Goal: Information Seeking & Learning: Learn about a topic

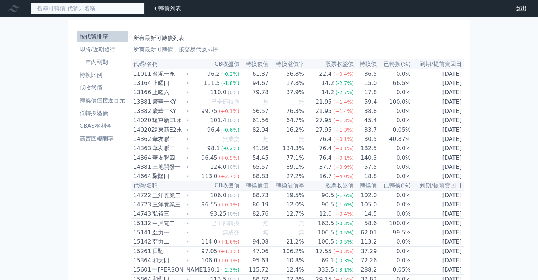
click at [91, 10] on input at bounding box center [87, 8] width 113 height 12
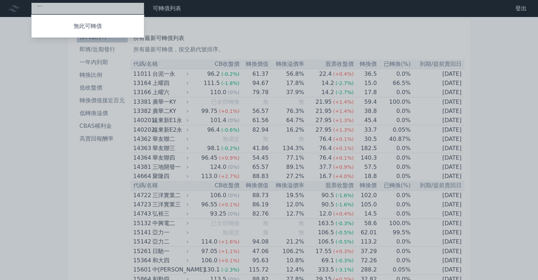
type input "ˇ"
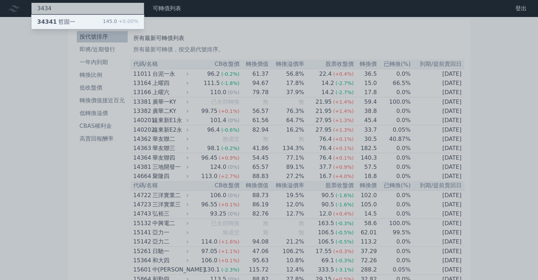
type input "3434"
click at [63, 21] on div "34341 哲固一" at bounding box center [56, 22] width 38 height 8
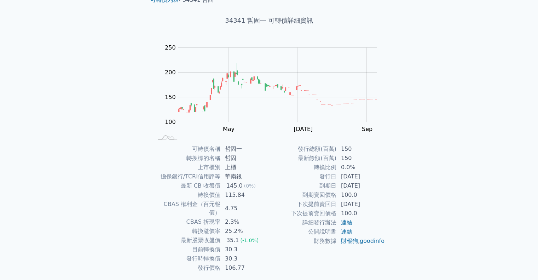
scroll to position [48, 0]
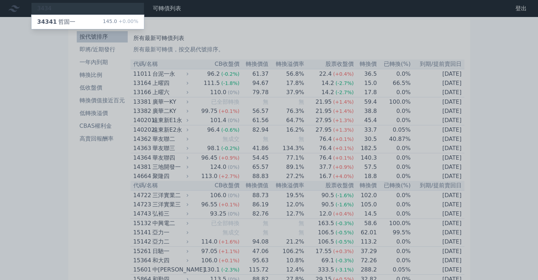
click at [78, 11] on div at bounding box center [269, 140] width 538 height 280
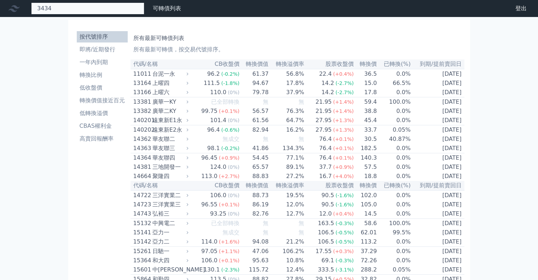
click at [88, 9] on div "3434 34341 哲固一 145.0 +0.00%" at bounding box center [87, 8] width 113 height 12
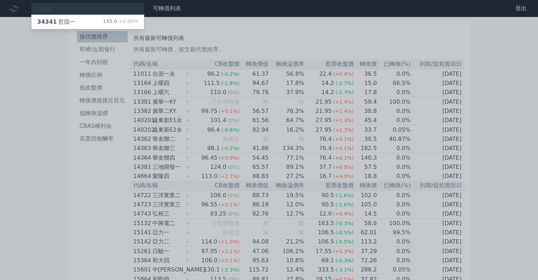
click at [88, 9] on div at bounding box center [269, 140] width 538 height 280
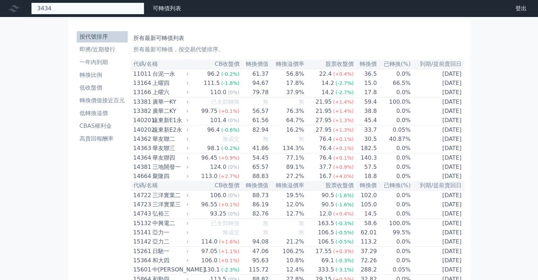
click at [88, 9] on div "3434 34341 哲固一 145.0 +0.00%" at bounding box center [87, 8] width 113 height 12
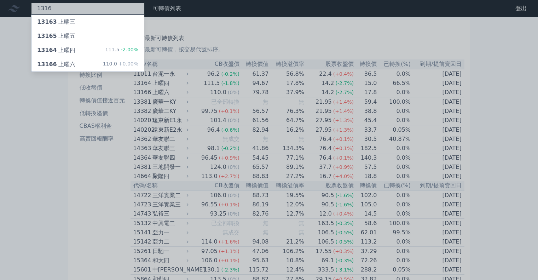
type input "1316"
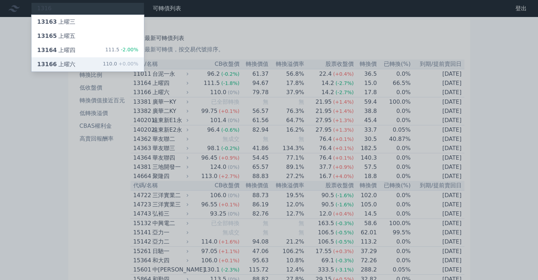
click at [77, 62] on div "13166 上曜六 110.0 +0.00%" at bounding box center [87, 64] width 112 height 14
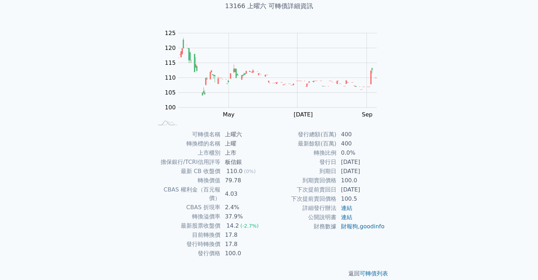
scroll to position [48, 0]
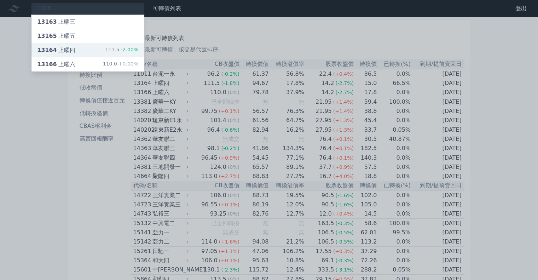
click at [73, 52] on div "13164 上曜四 111.5 -2.00%" at bounding box center [87, 50] width 112 height 14
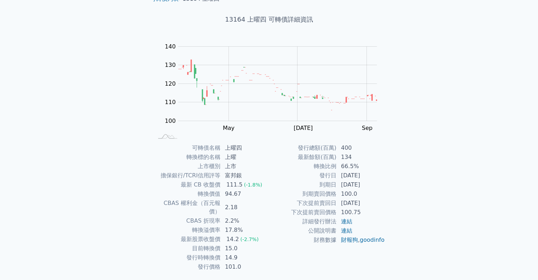
scroll to position [35, 0]
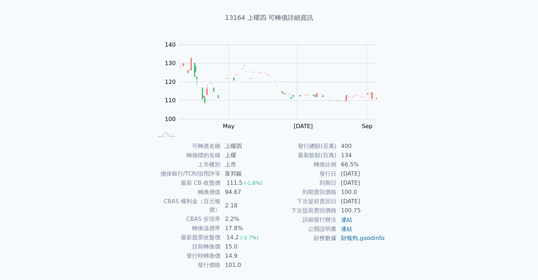
drag, startPoint x: 445, startPoint y: 84, endPoint x: 445, endPoint y: 66, distance: 18.0
click at [445, 84] on div "可轉債列表 財務數據 可轉債列表 財務數據 登出 登出 可轉債列表 › 13164 上曜四 13164 上曜四 可轉債詳細資訊 Zoom Out 105 95…" at bounding box center [269, 133] width 538 height 336
